Goal: Information Seeking & Learning: Learn about a topic

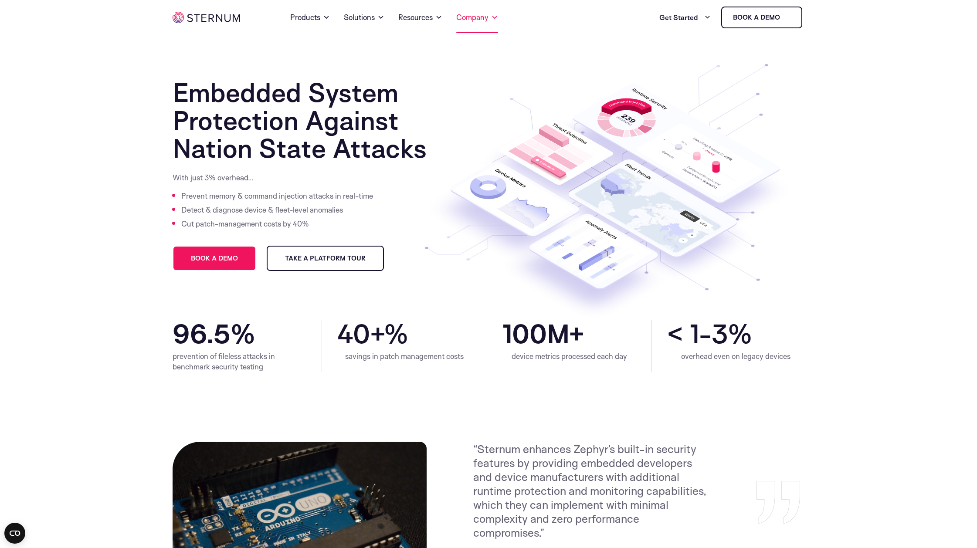
click at [473, 20] on link "Company" at bounding box center [477, 17] width 42 height 31
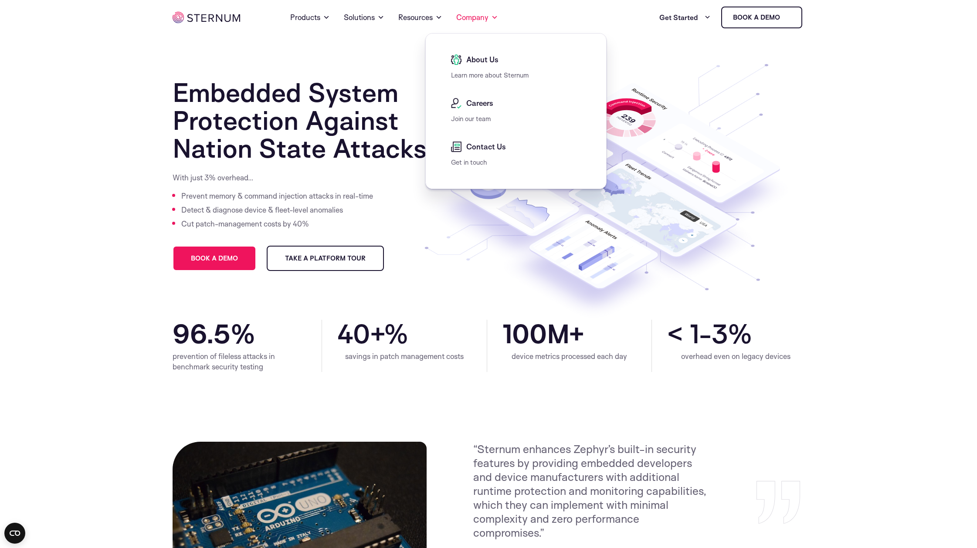
click at [482, 58] on span "About Us" at bounding box center [481, 59] width 34 height 10
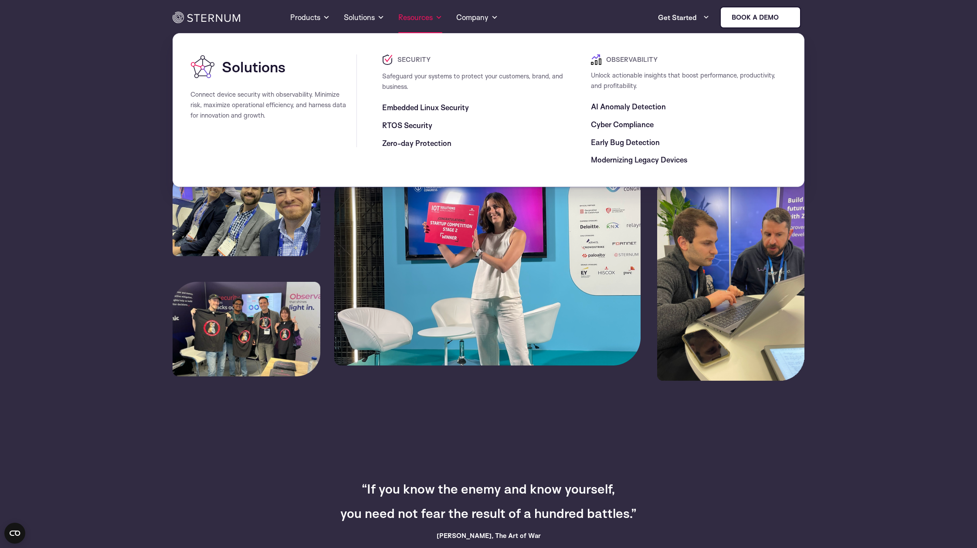
click at [418, 18] on link "Resources" at bounding box center [420, 17] width 44 height 31
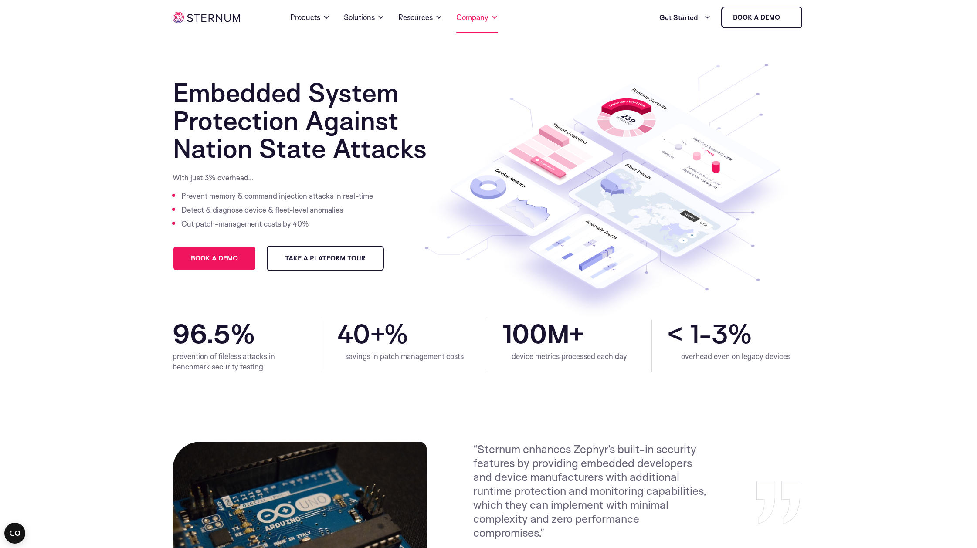
click at [477, 19] on link "Company" at bounding box center [477, 17] width 42 height 31
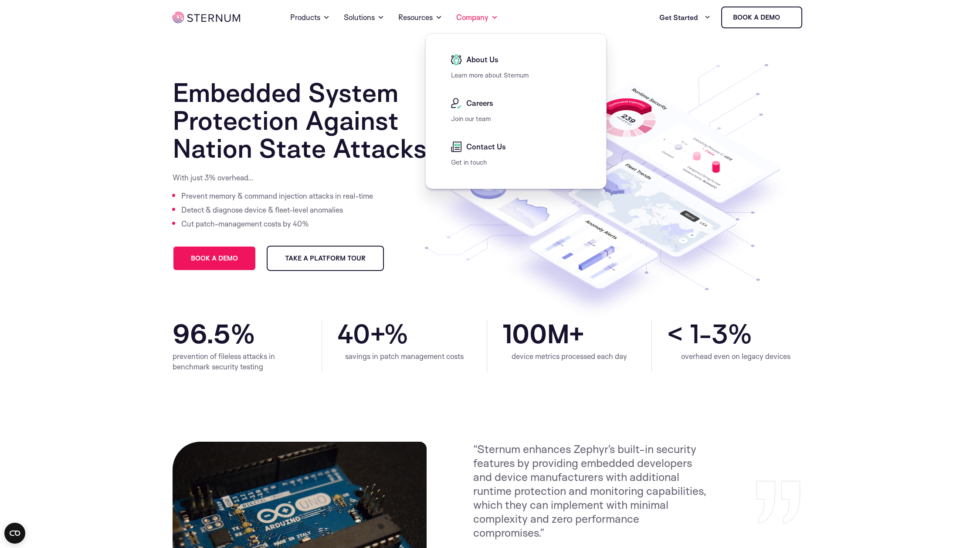
click at [474, 62] on span "About Us" at bounding box center [481, 59] width 34 height 10
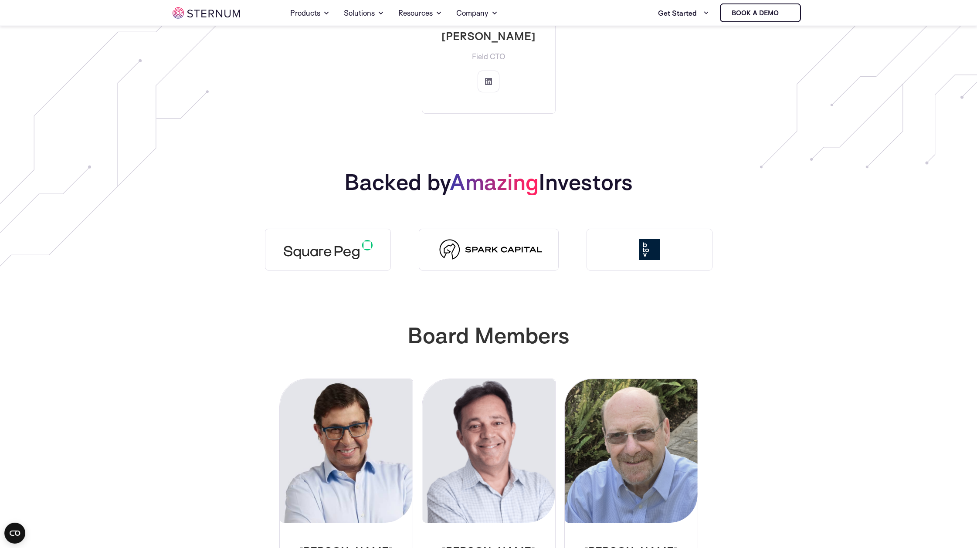
scroll to position [1942, 0]
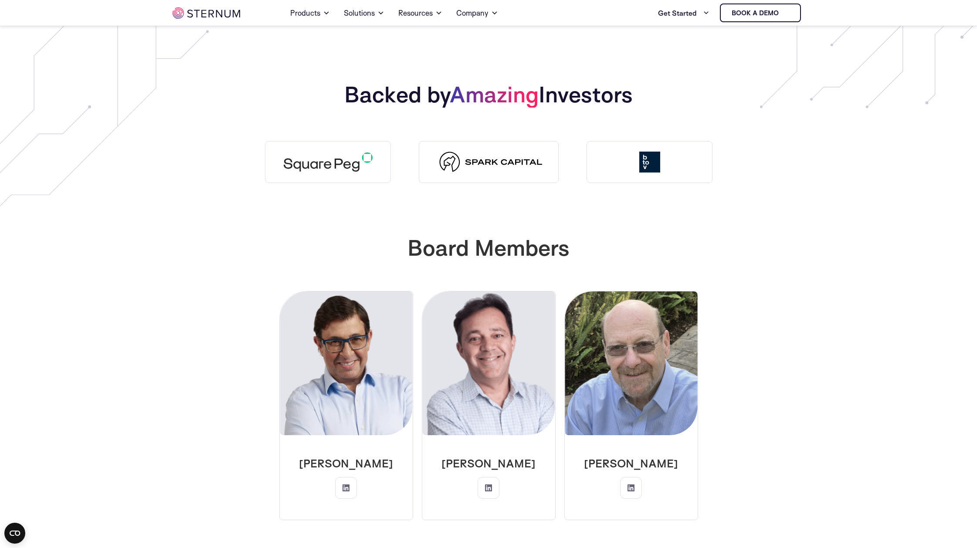
click at [504, 149] on img at bounding box center [489, 162] width 140 height 42
click at [357, 148] on img at bounding box center [328, 162] width 126 height 42
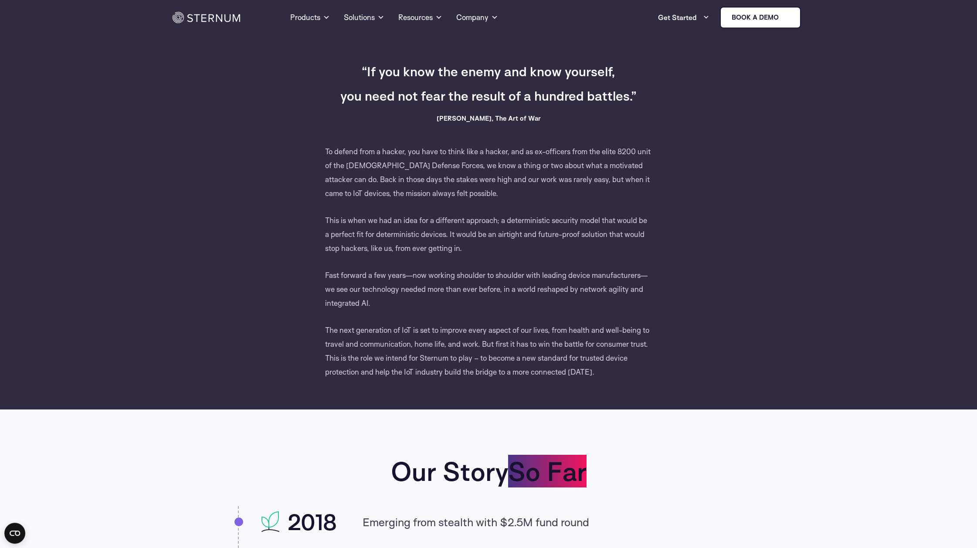
scroll to position [0, 0]
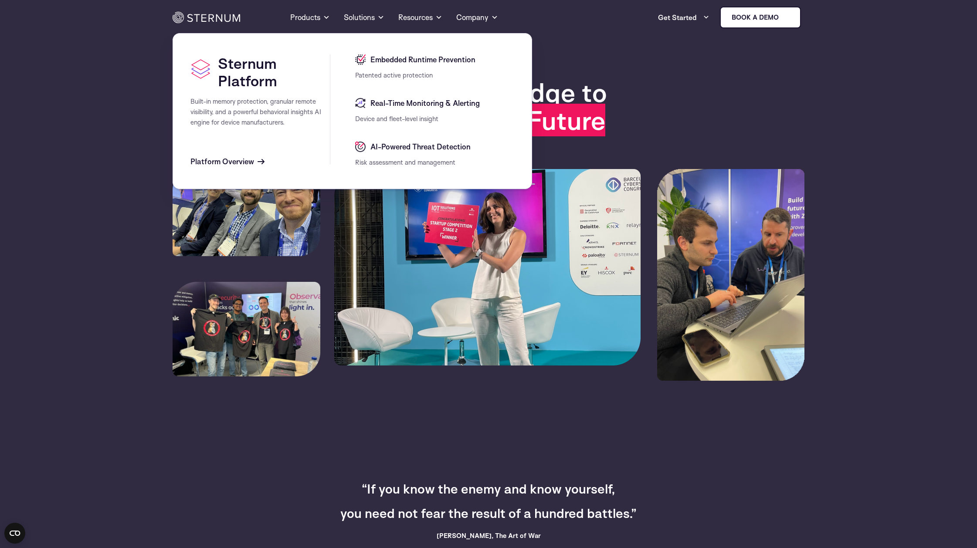
click at [247, 161] on span "Platform Overview" at bounding box center [222, 161] width 64 height 10
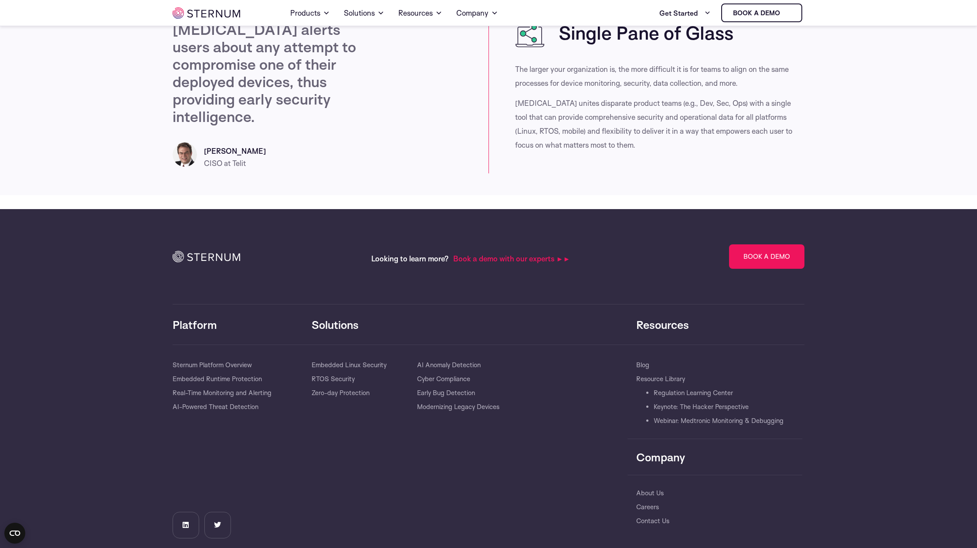
scroll to position [2398, 0]
